Goal: Find contact information: Find contact information

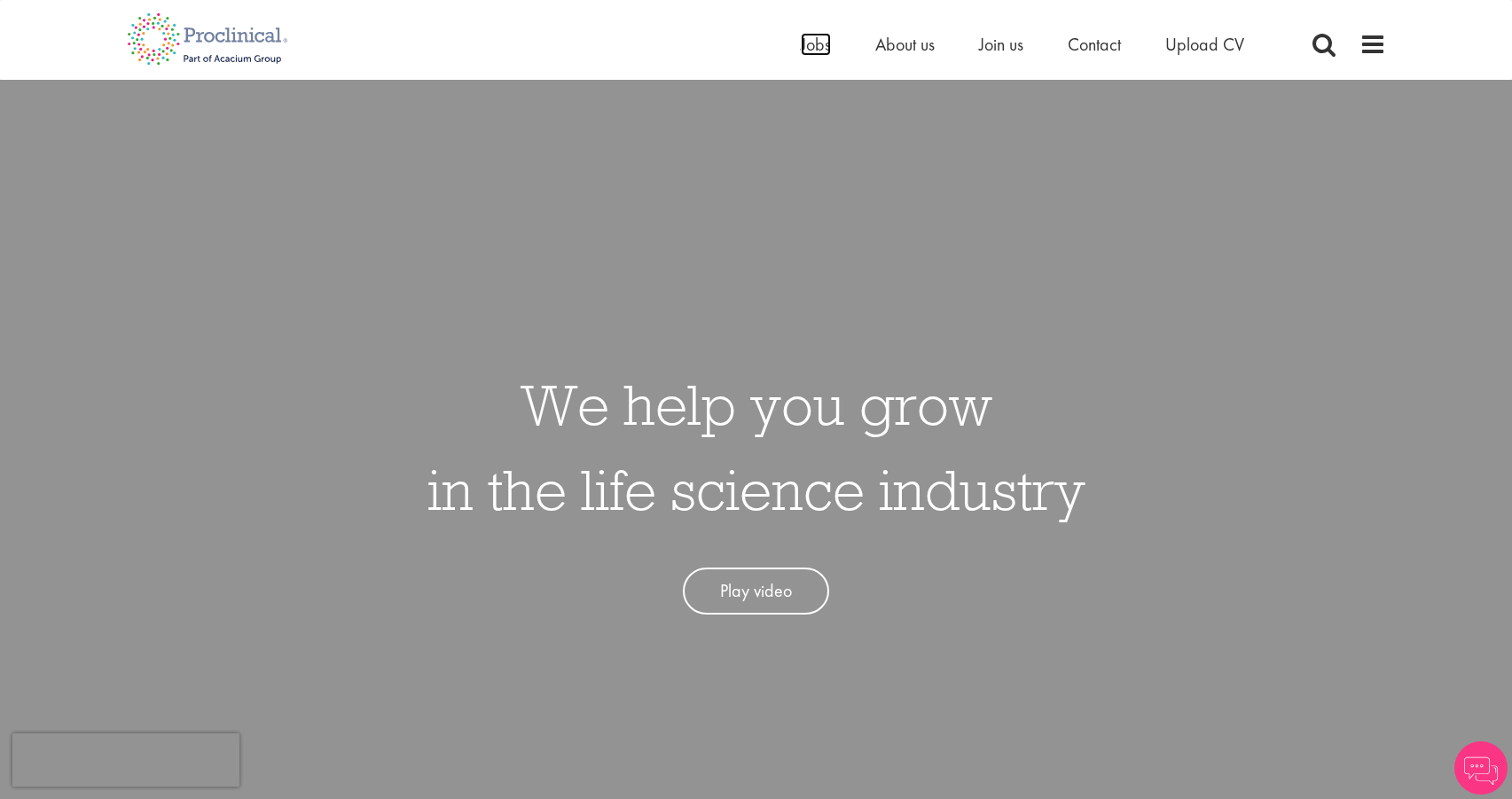
click at [807, 41] on span "Jobs" at bounding box center [816, 45] width 30 height 23
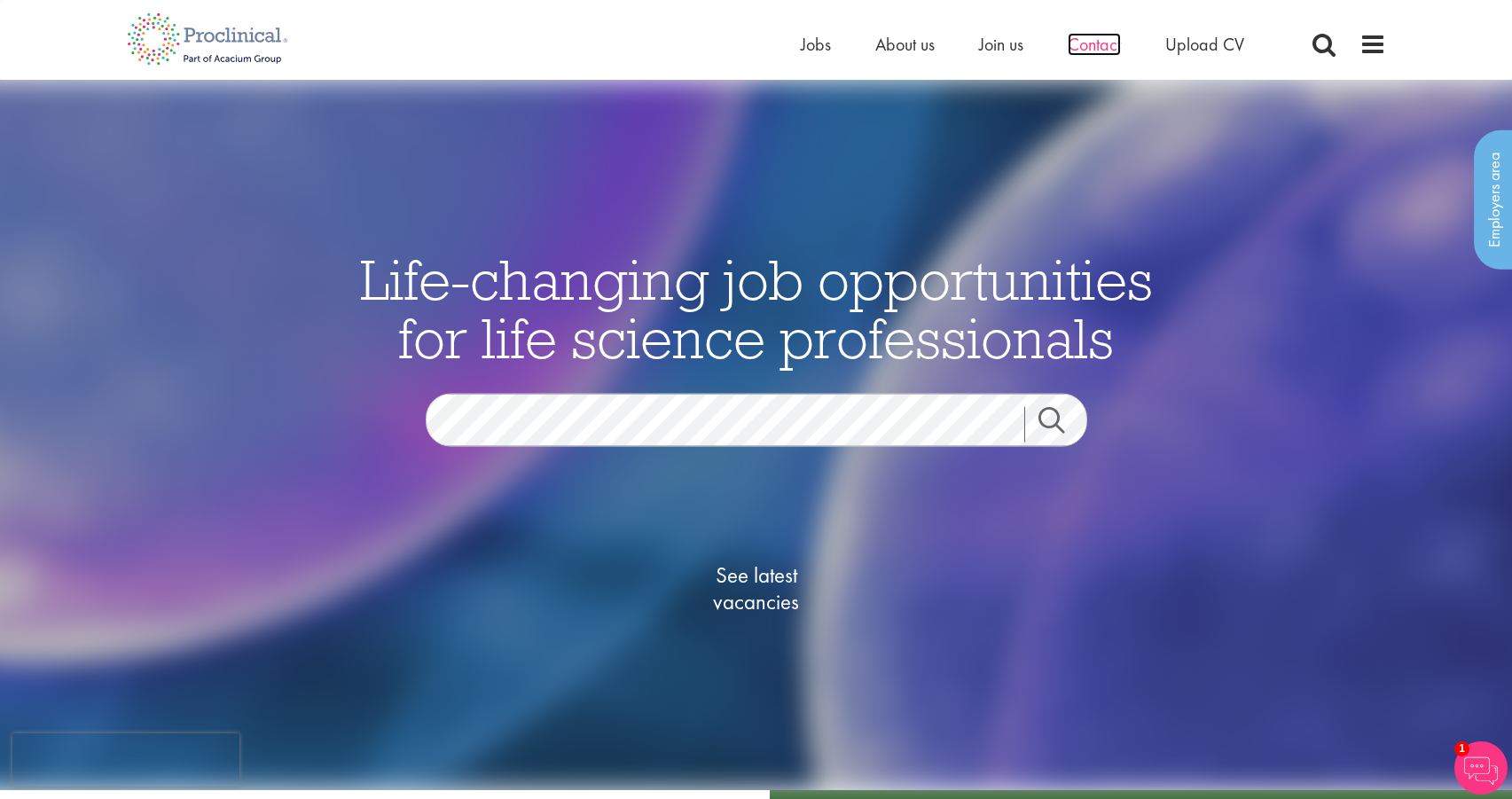
click at [1094, 39] on span "Contact" at bounding box center [1093, 45] width 53 height 23
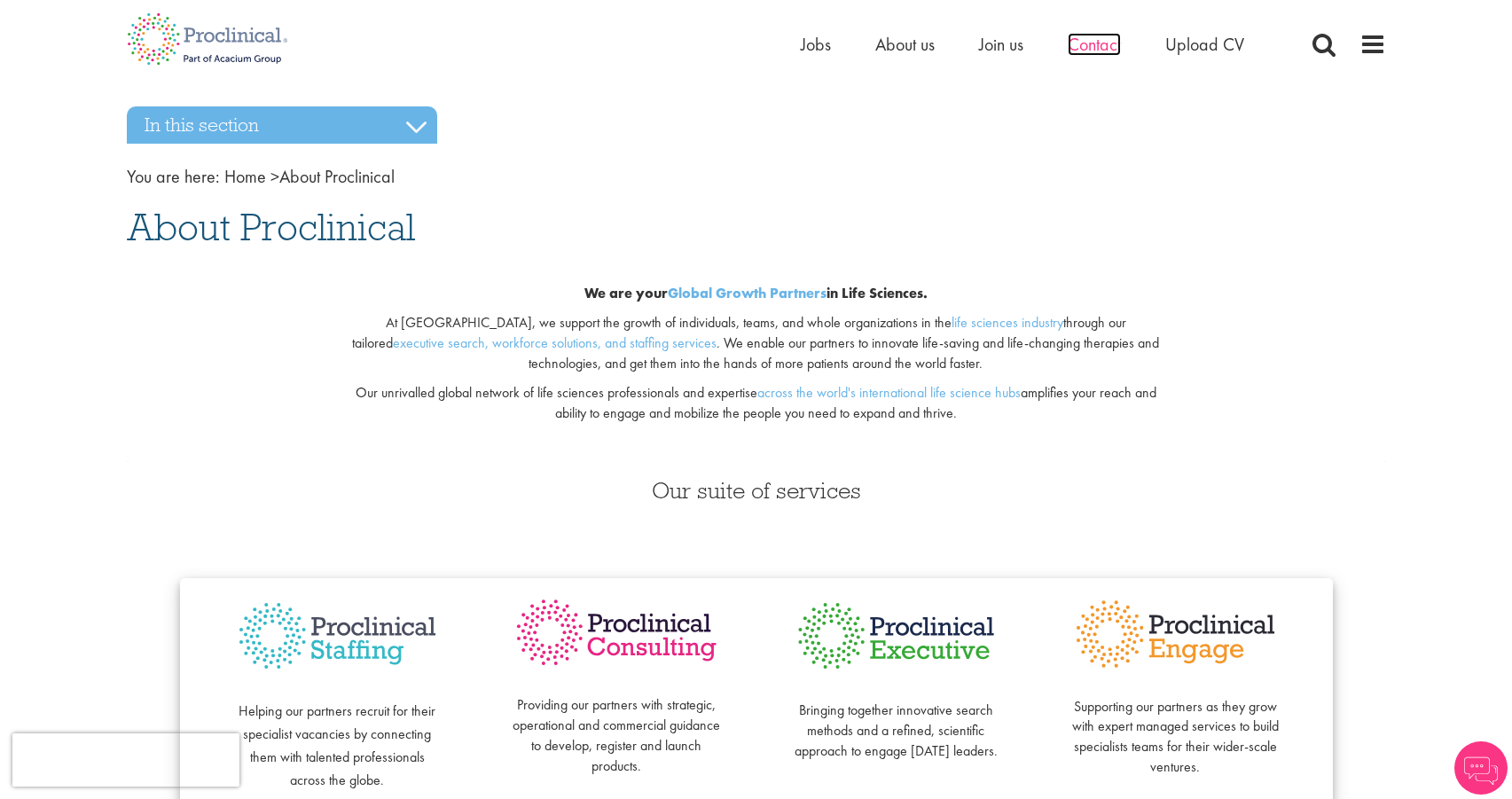
click at [1096, 50] on span "Contact" at bounding box center [1093, 45] width 53 height 23
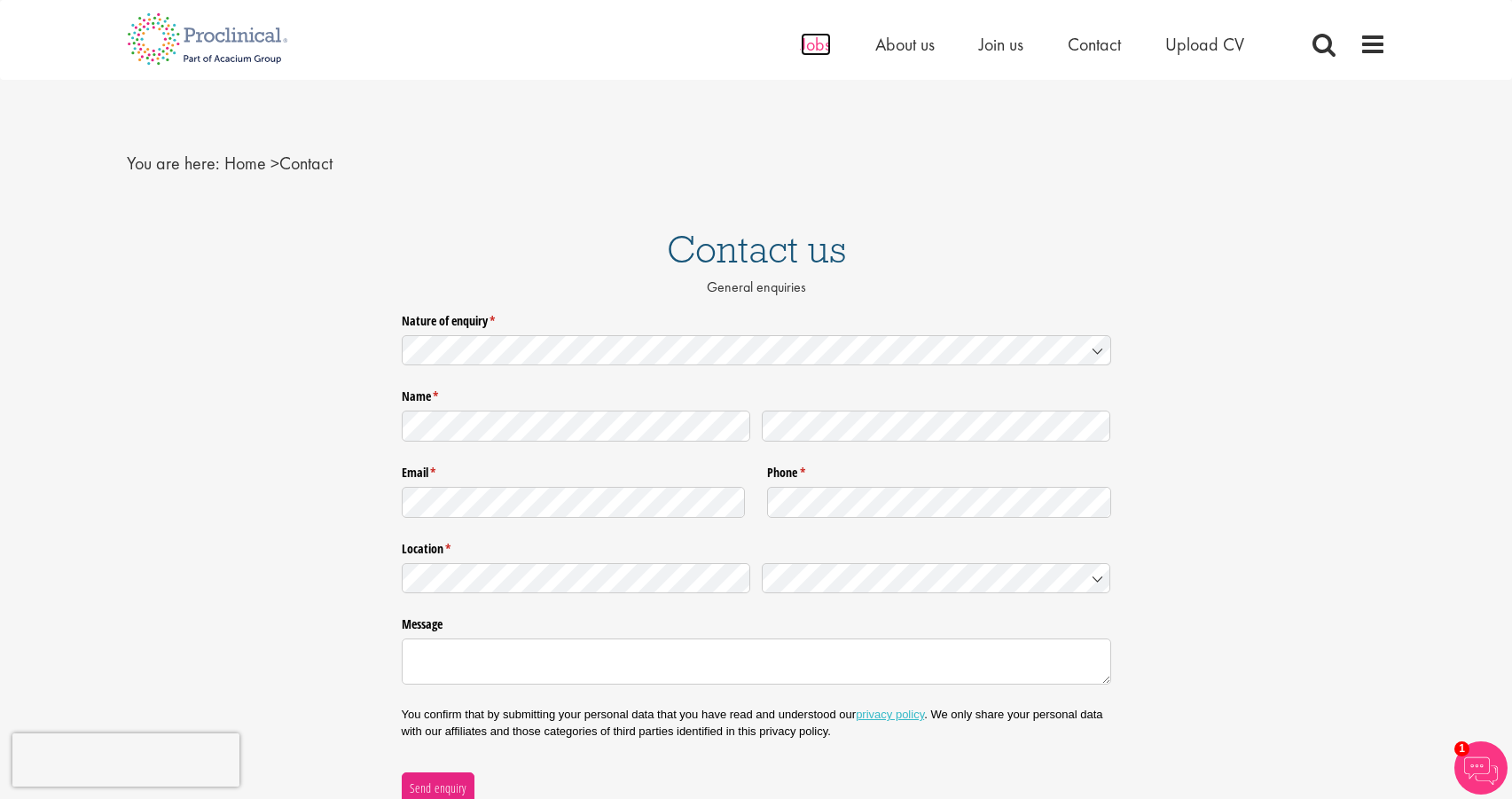
click at [816, 47] on span "Jobs" at bounding box center [816, 45] width 30 height 23
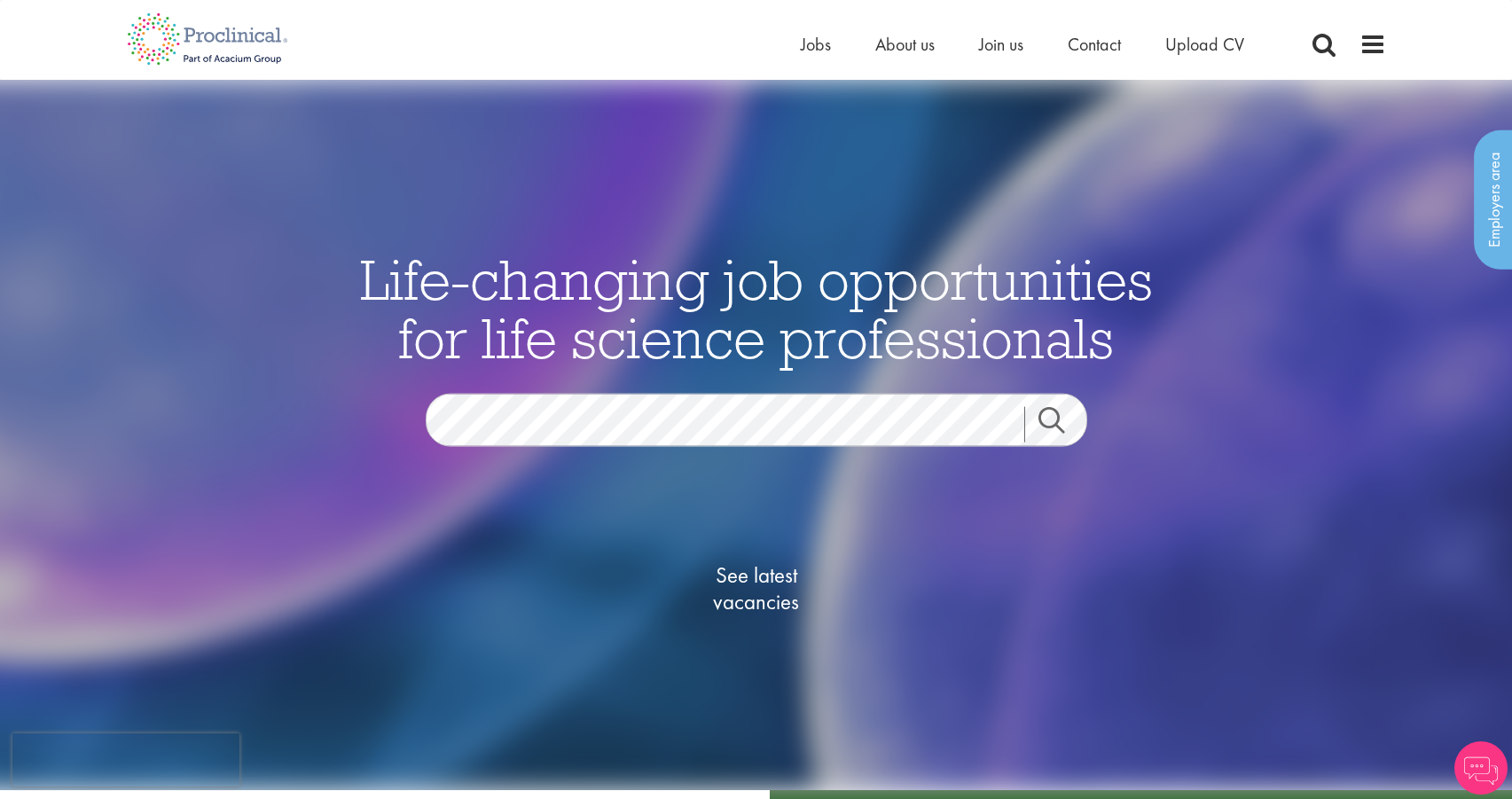
click at [903, 47] on span "About us" at bounding box center [905, 45] width 59 height 23
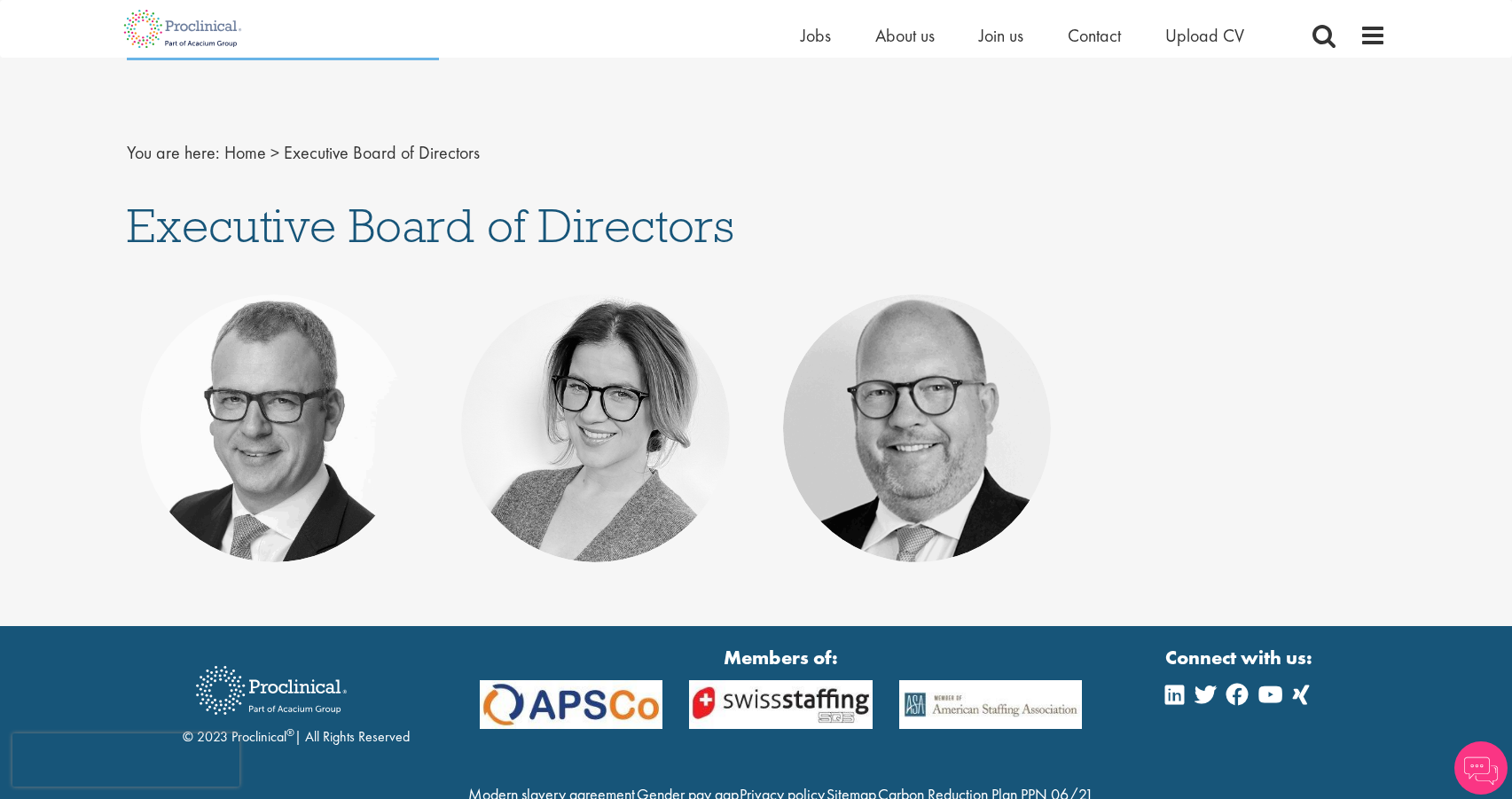
scroll to position [203, 0]
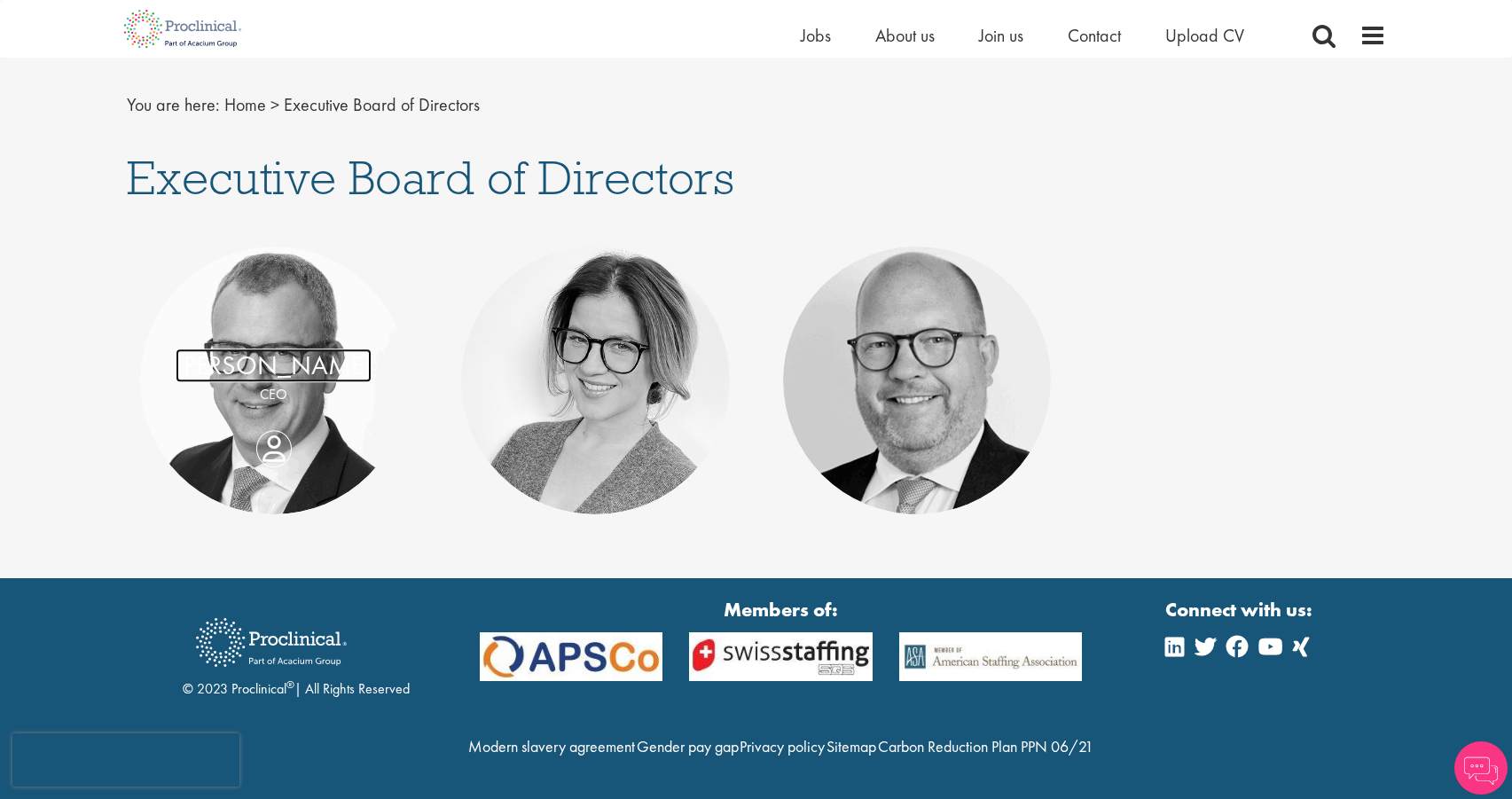
click at [269, 348] on link "Paul Strouts" at bounding box center [273, 365] width 196 height 34
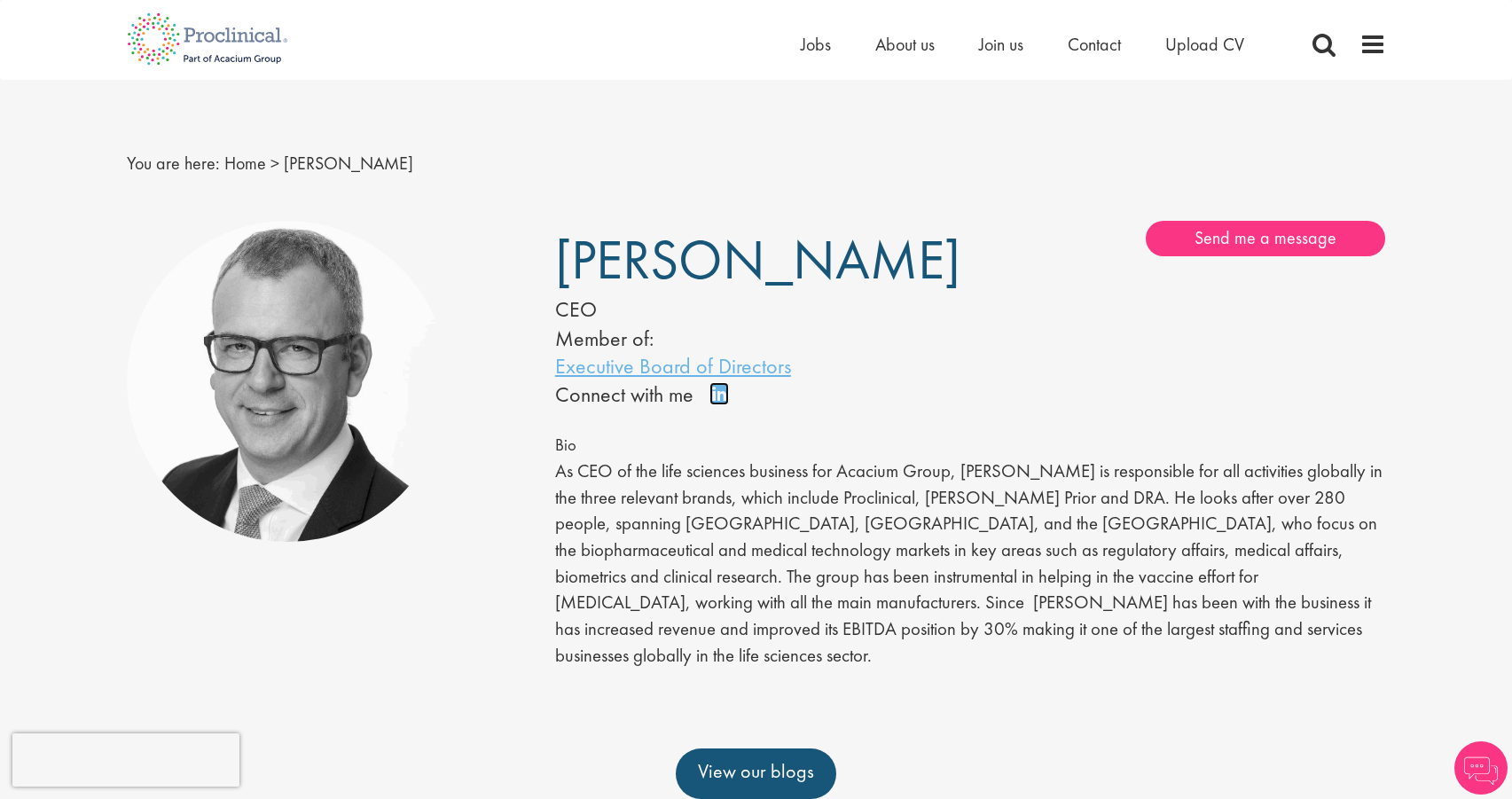
click at [723, 401] on link "Connect on LinkedIn" at bounding box center [725, 401] width 31 height 0
